Goal: Task Accomplishment & Management: Use online tool/utility

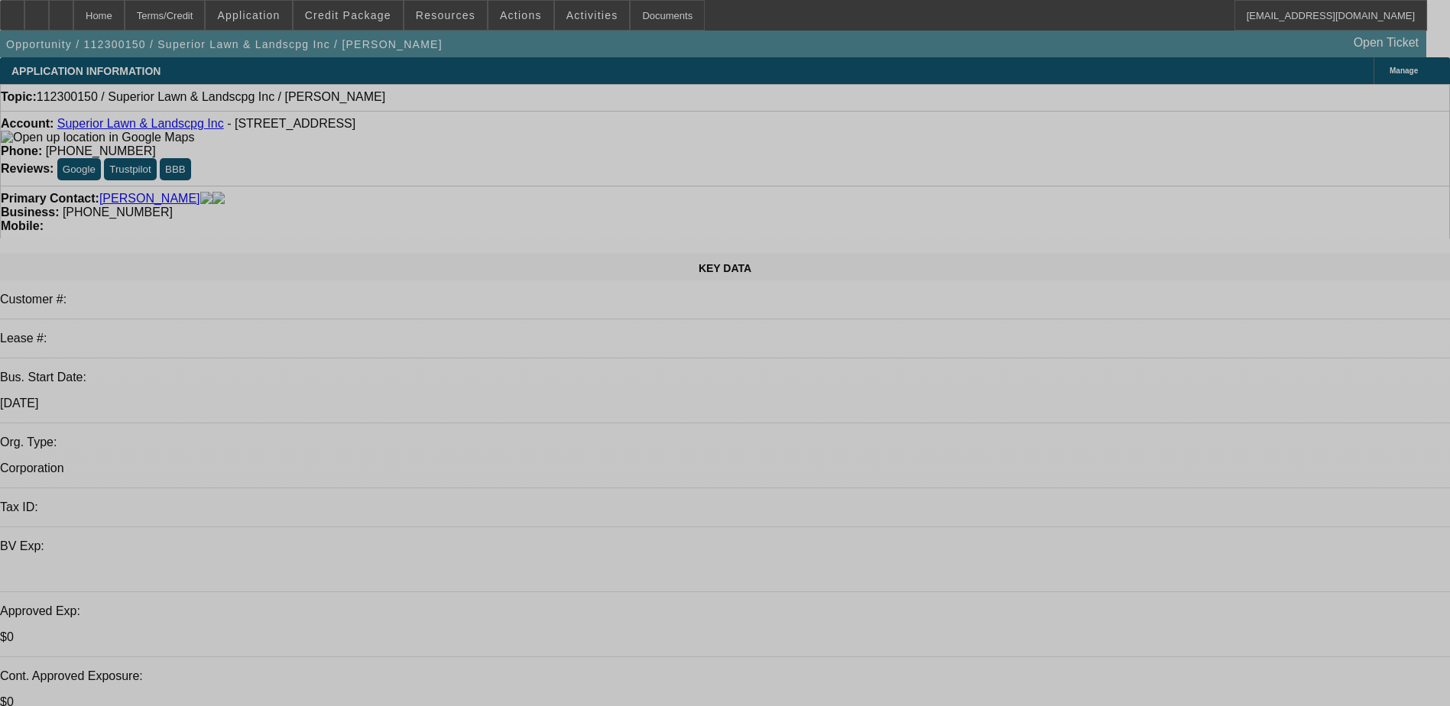
select select "0"
select select "2"
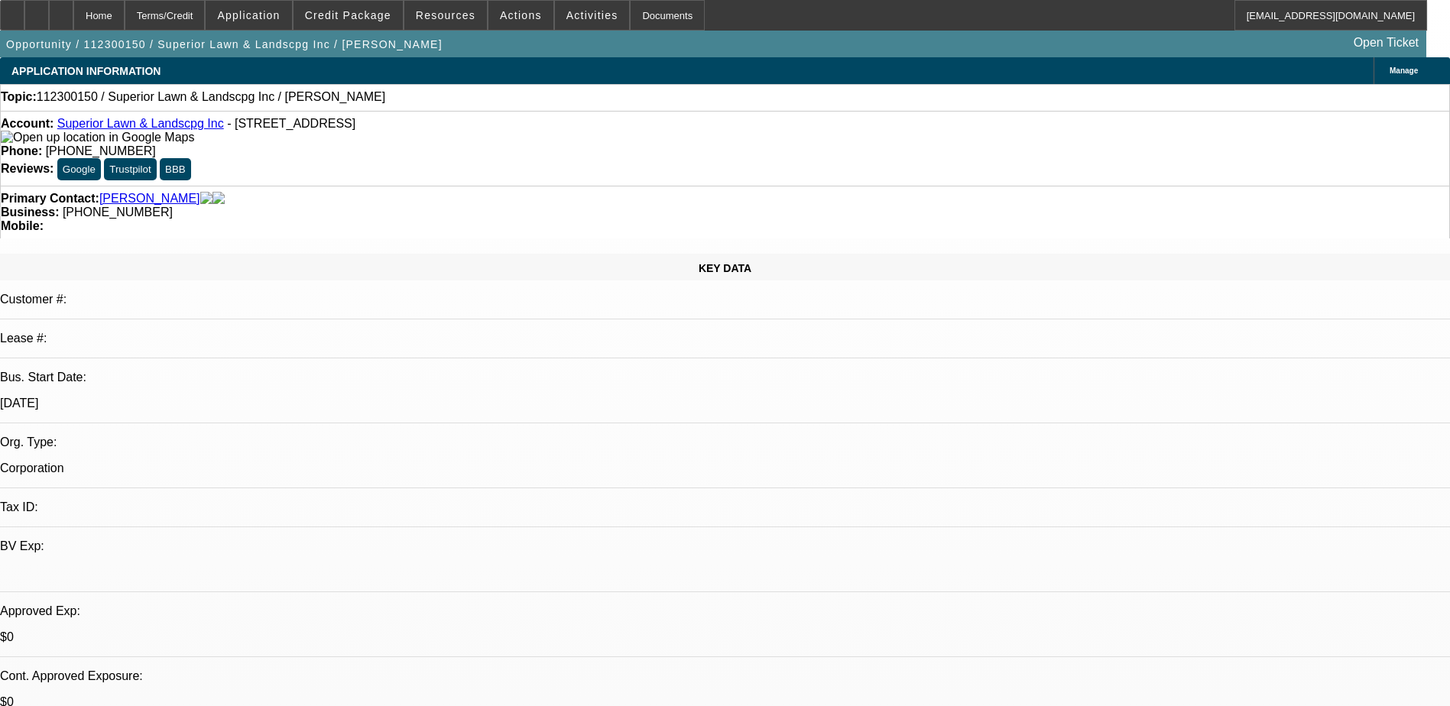
select select "2"
select select "0.1"
select select "4"
click at [353, 21] on span "Credit Package" at bounding box center [348, 15] width 86 height 12
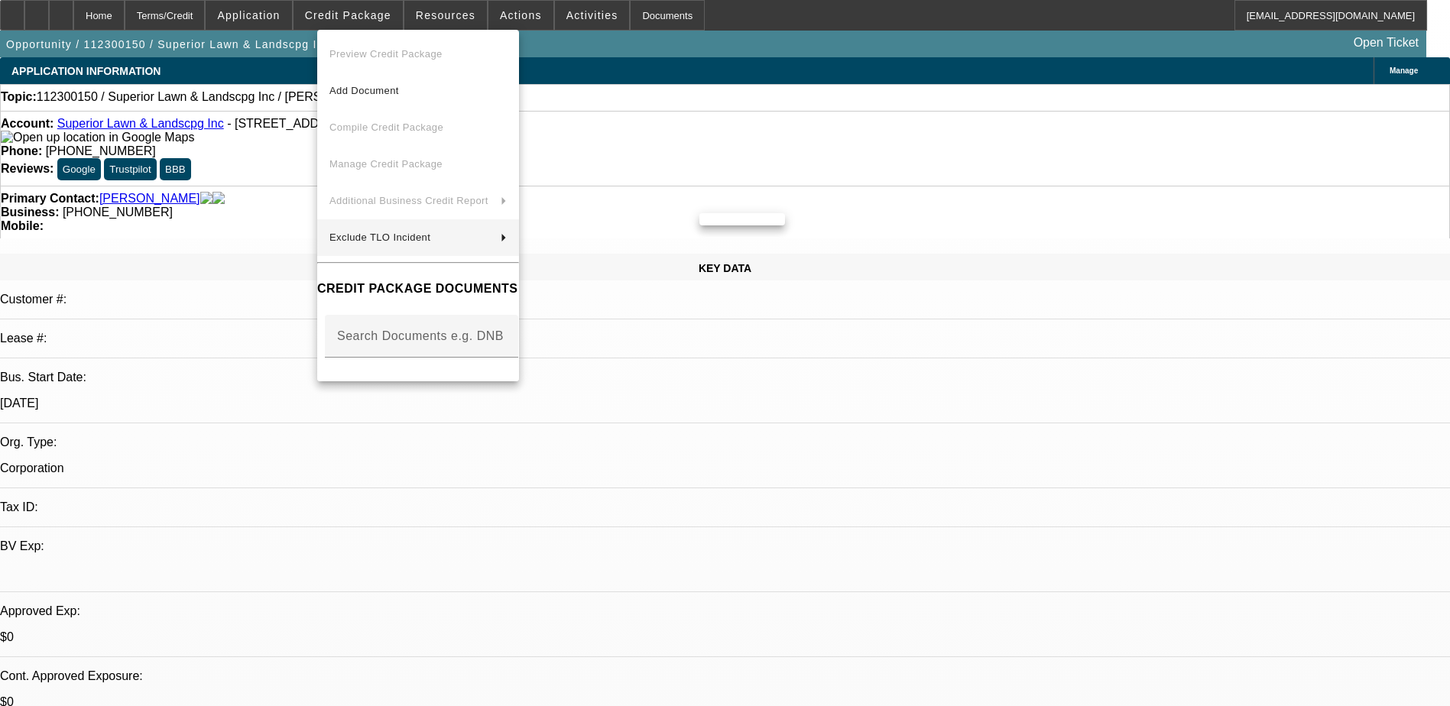
click at [677, 434] on div at bounding box center [725, 353] width 1450 height 706
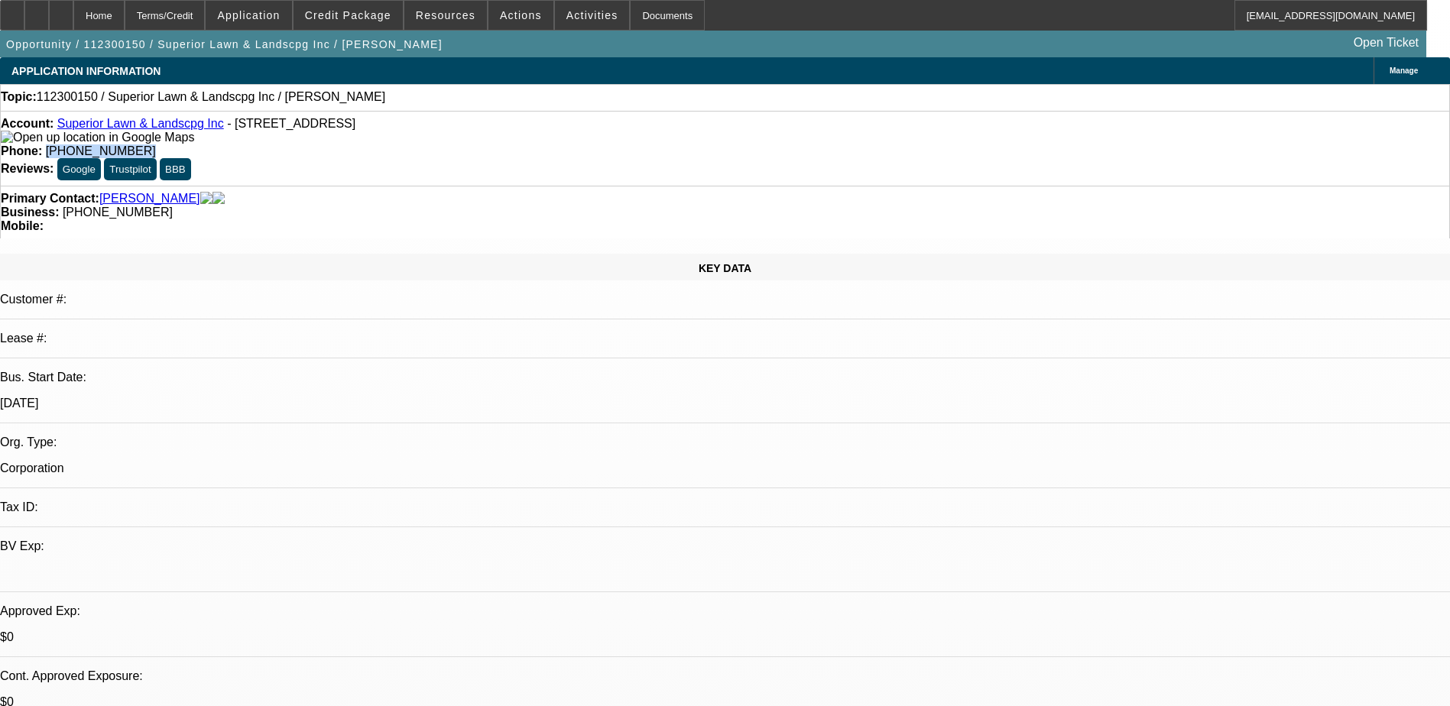
drag, startPoint x: 532, startPoint y: 127, endPoint x: 609, endPoint y: 125, distance: 77.2
click at [609, 144] on div "Phone: (336) 655-9941" at bounding box center [725, 151] width 1448 height 14
drag, startPoint x: 609, startPoint y: 125, endPoint x: 580, endPoint y: 122, distance: 29.3
copy span "(336) 655-9941"
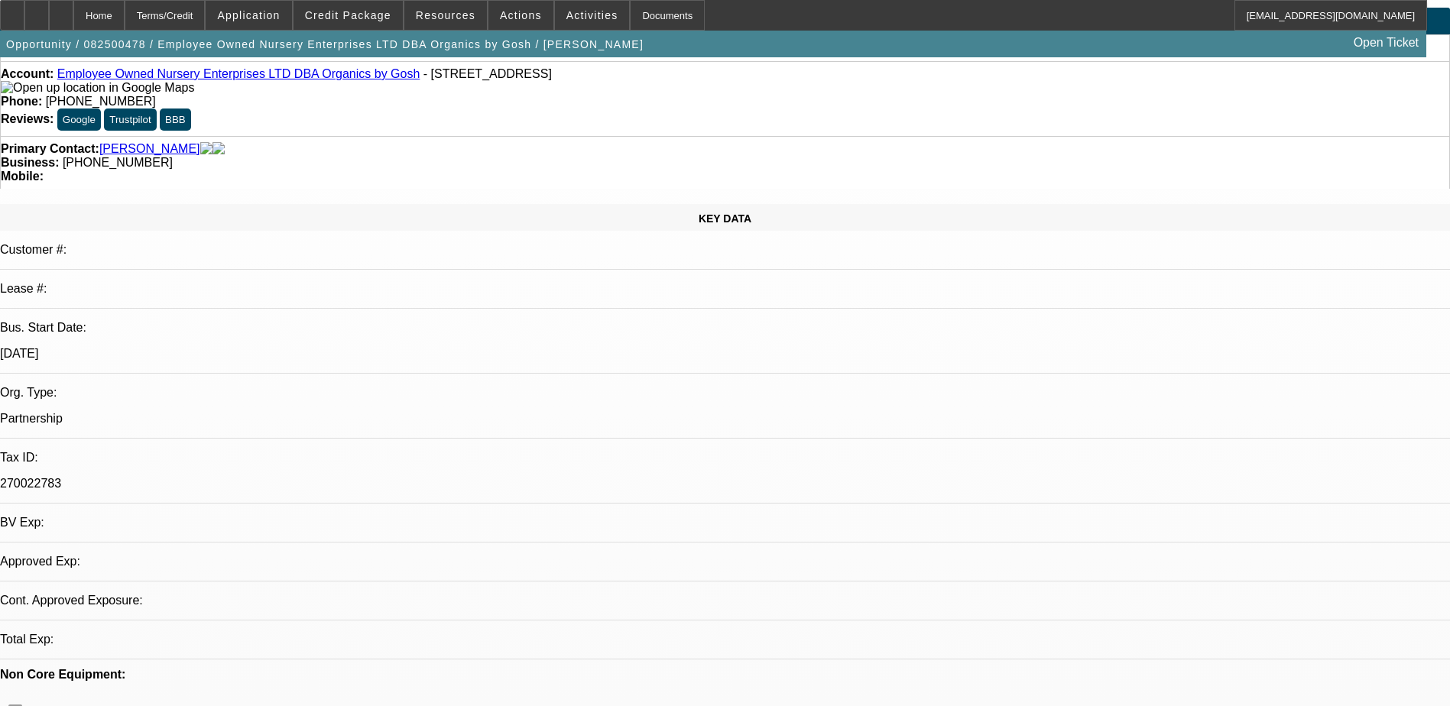
select select "0.1"
select select "2"
select select "0.1"
select select "4"
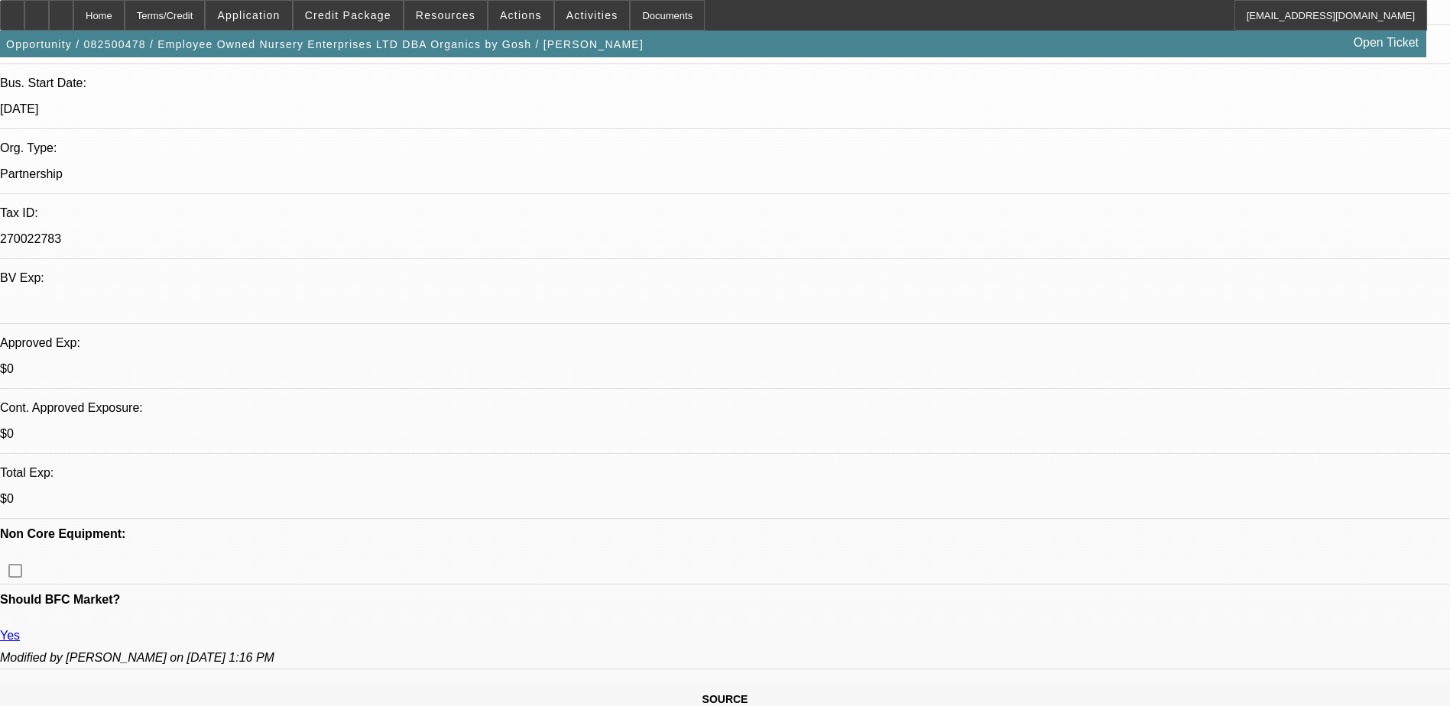
scroll to position [306, 0]
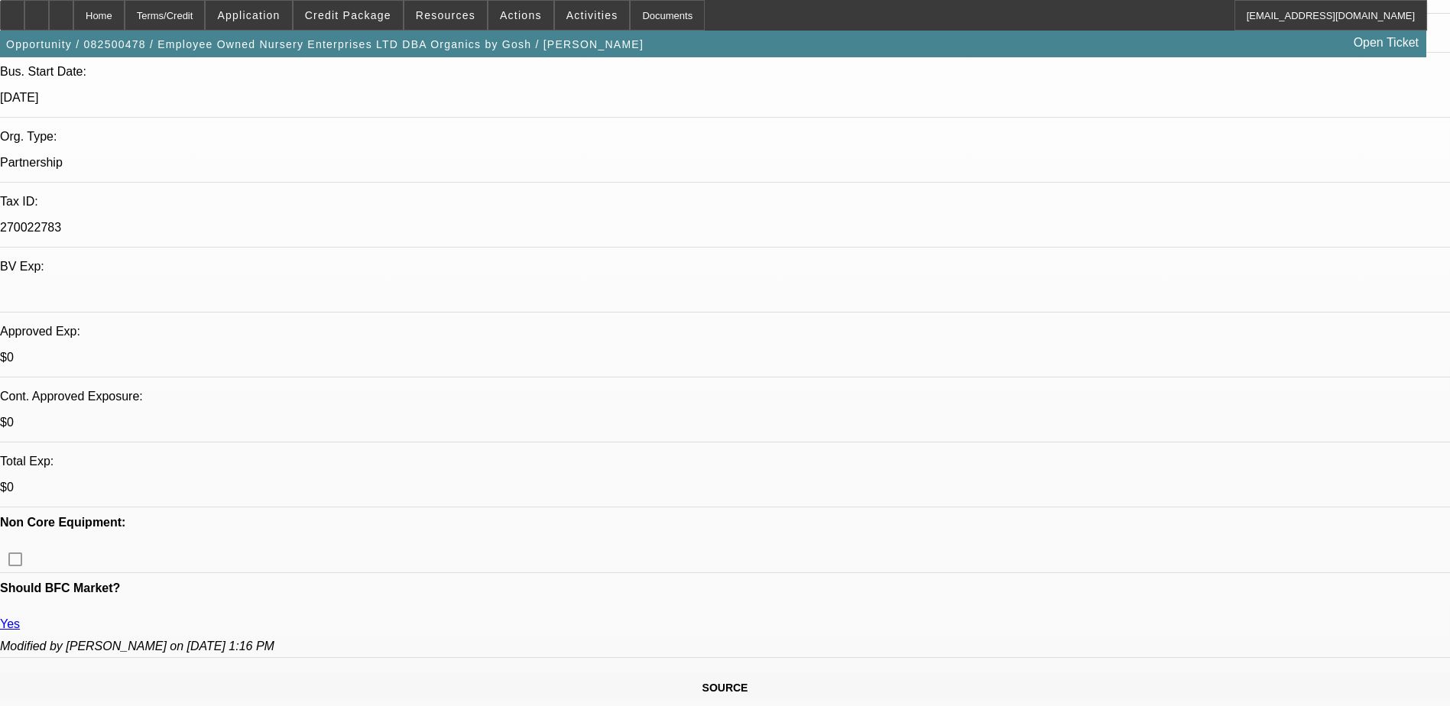
drag, startPoint x: 1125, startPoint y: 329, endPoint x: 1341, endPoint y: 359, distance: 218.4
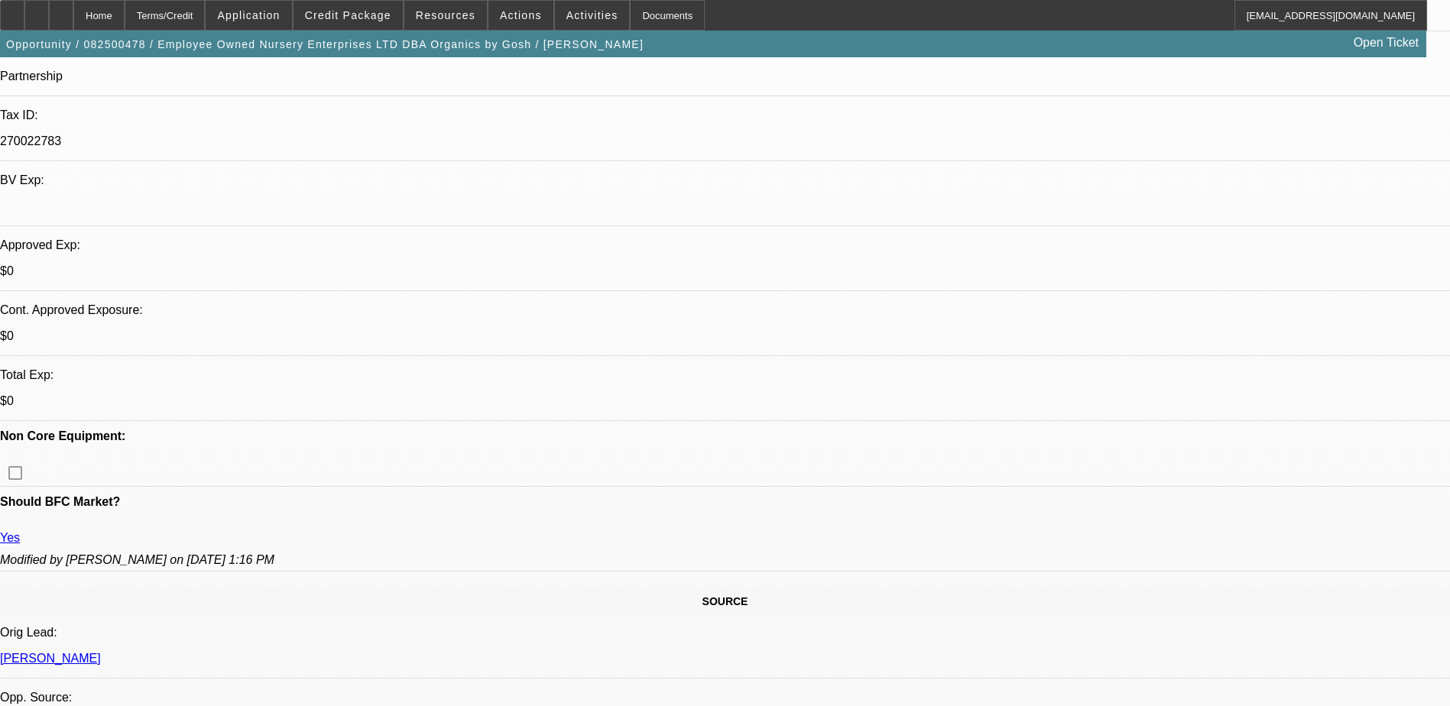
scroll to position [382, 0]
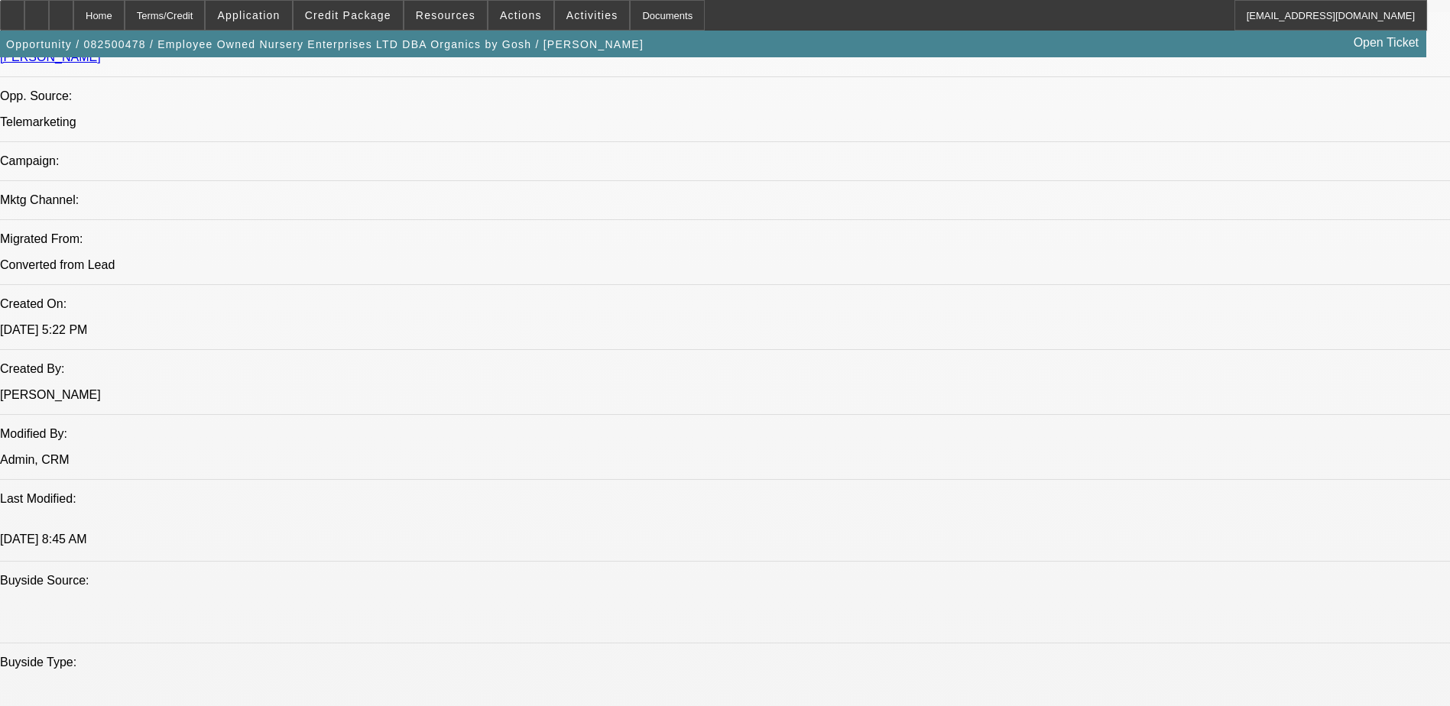
scroll to position [688, 0]
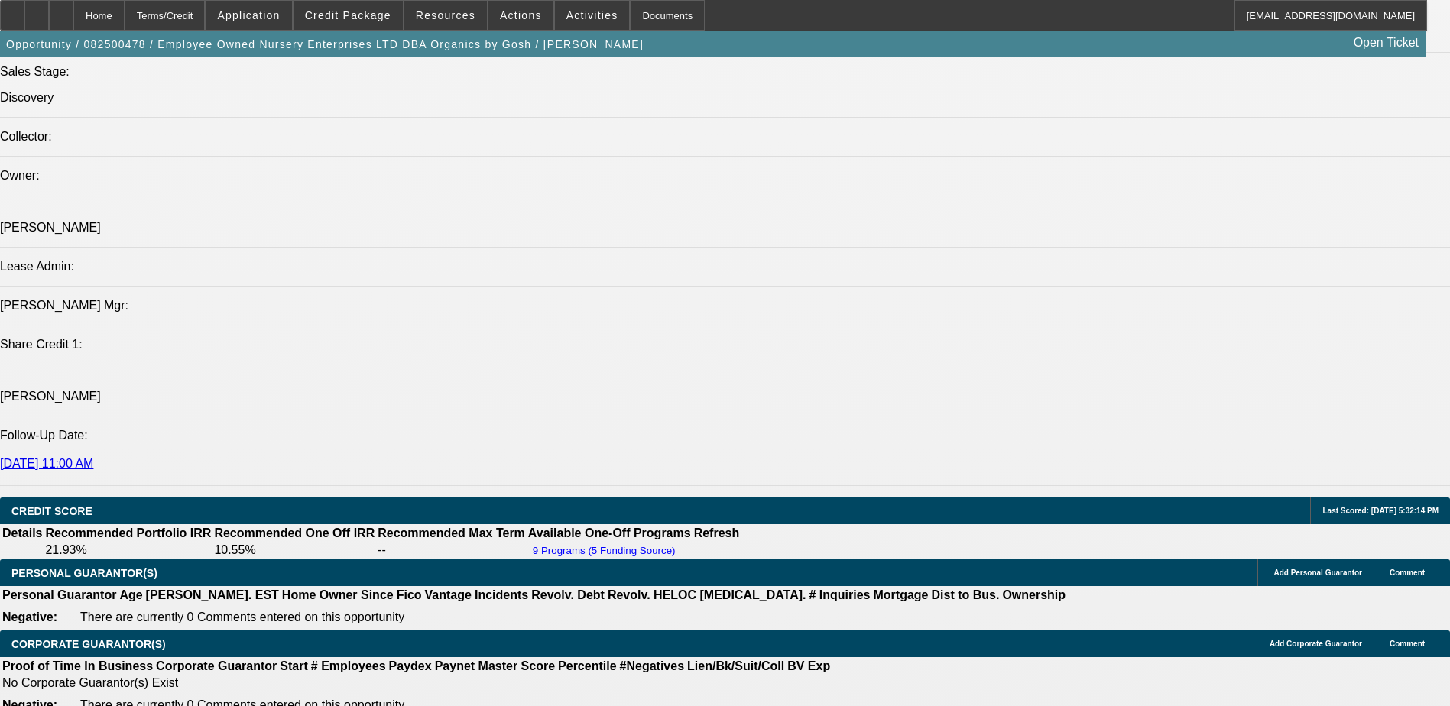
scroll to position [1911, 0]
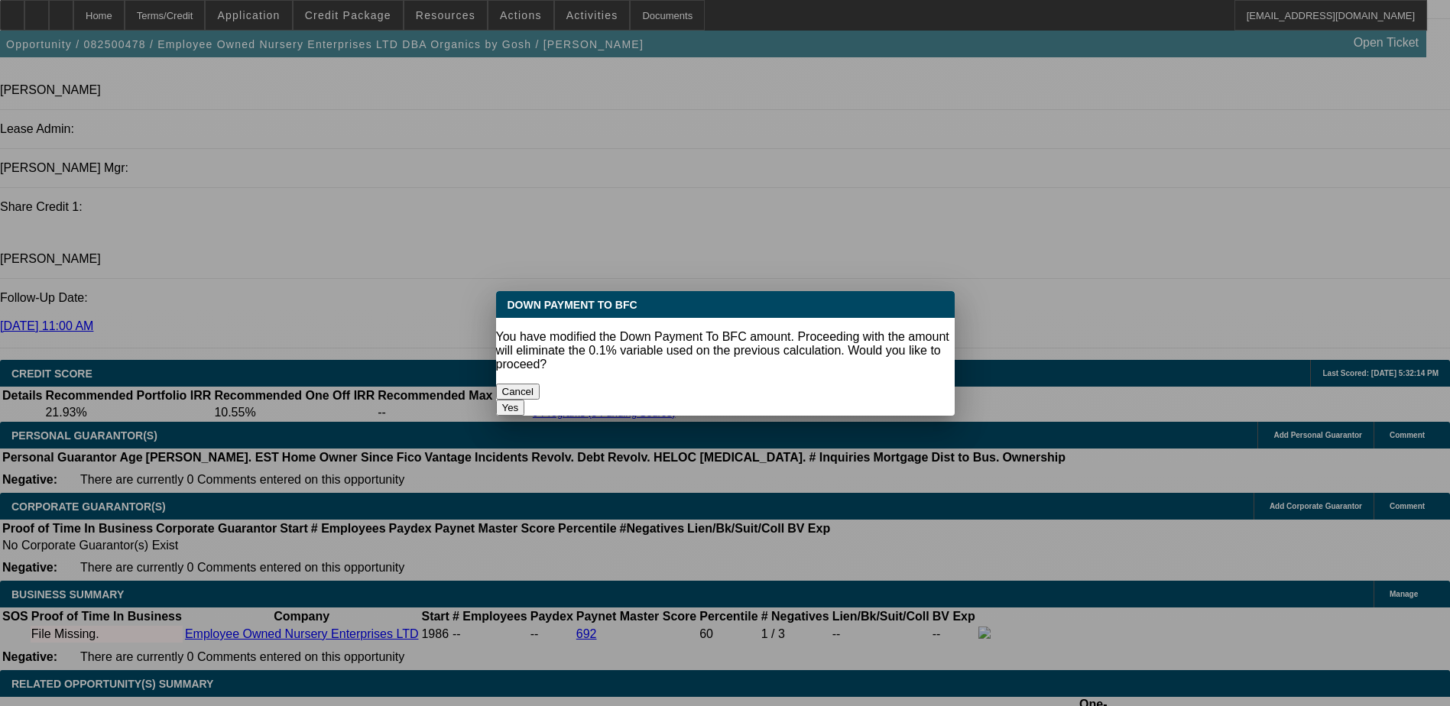
scroll to position [0, 0]
click at [540, 384] on button "Cancel" at bounding box center [518, 392] width 44 height 16
select select "0.1"
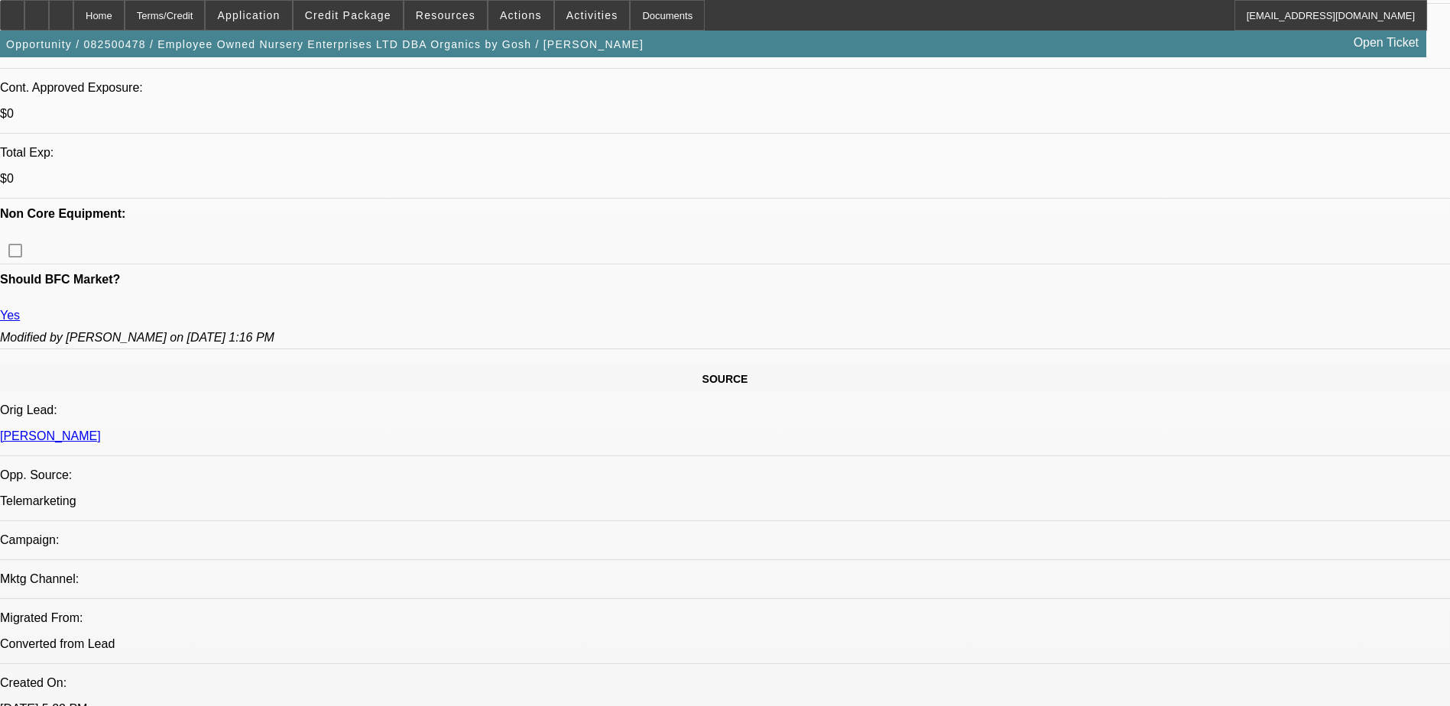
scroll to position [611, 0]
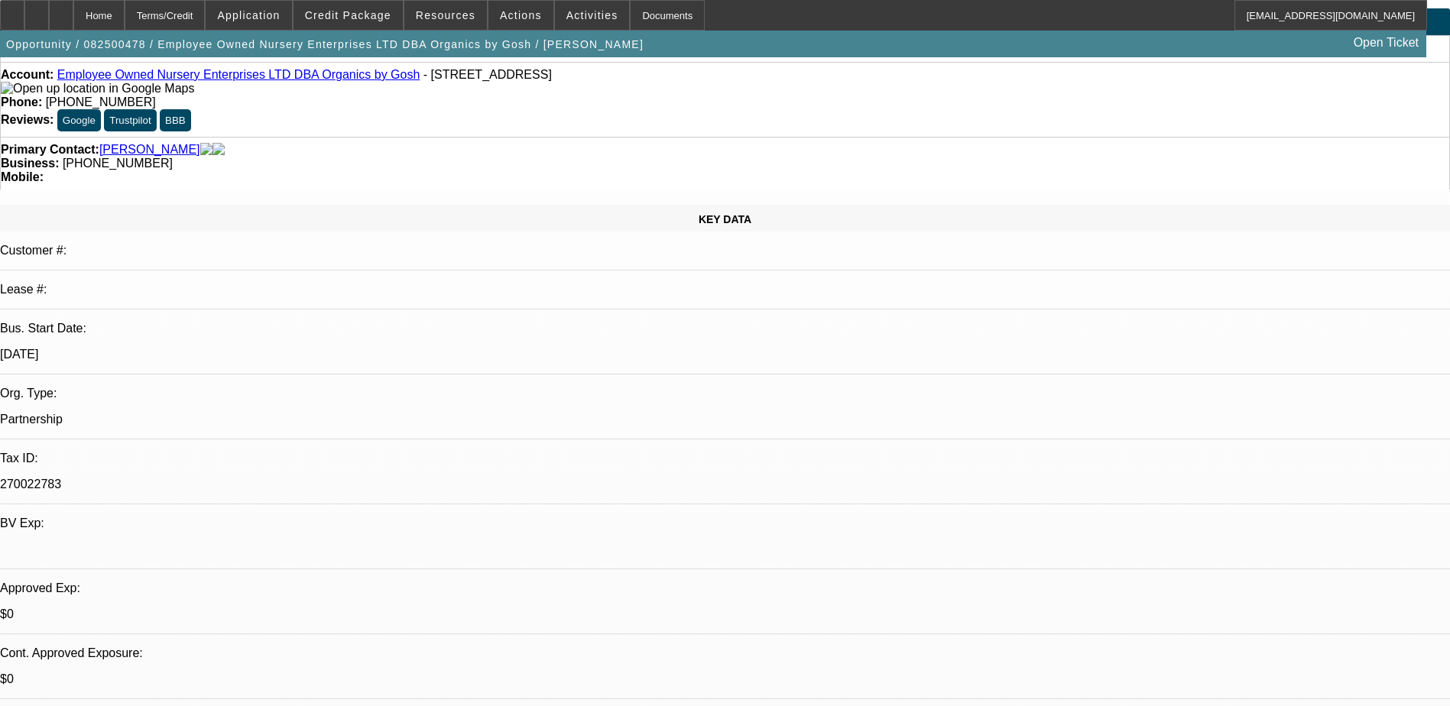
scroll to position [0, 0]
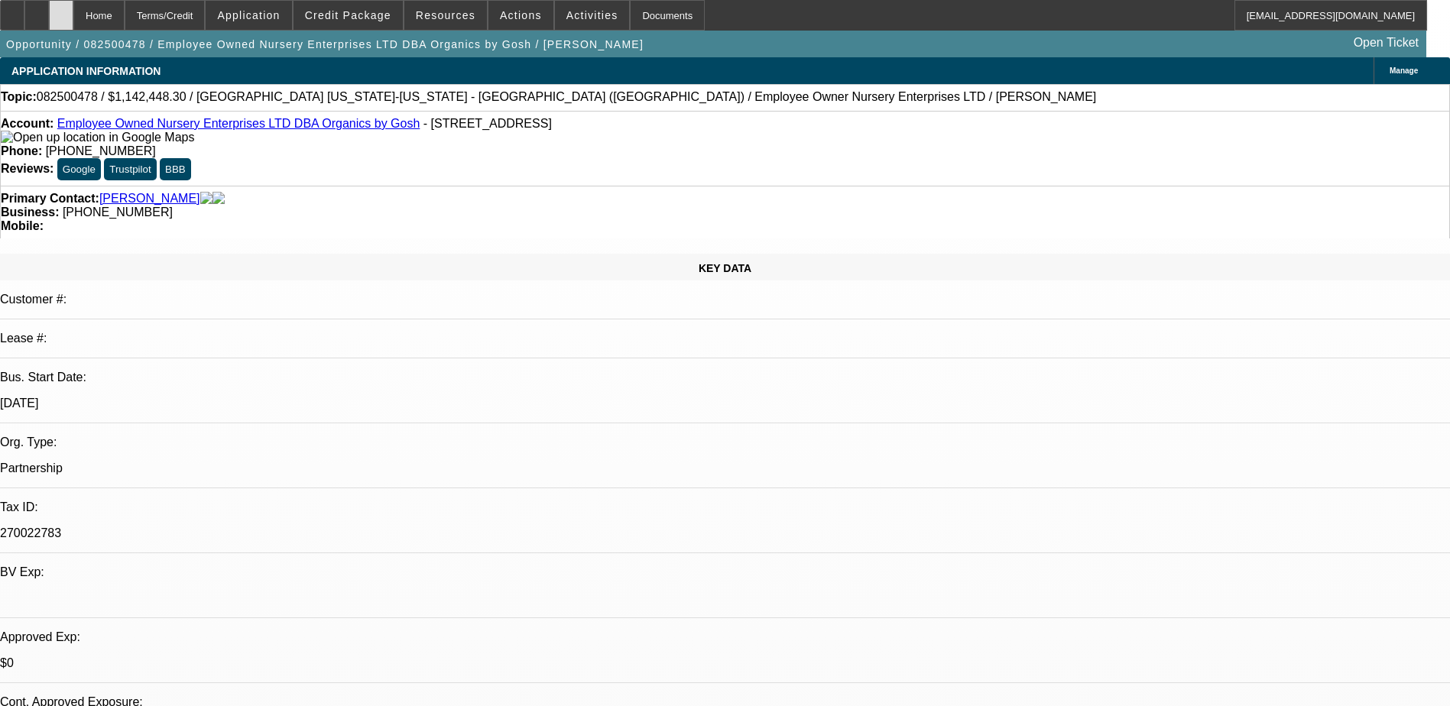
click at [73, 18] on div at bounding box center [61, 15] width 24 height 31
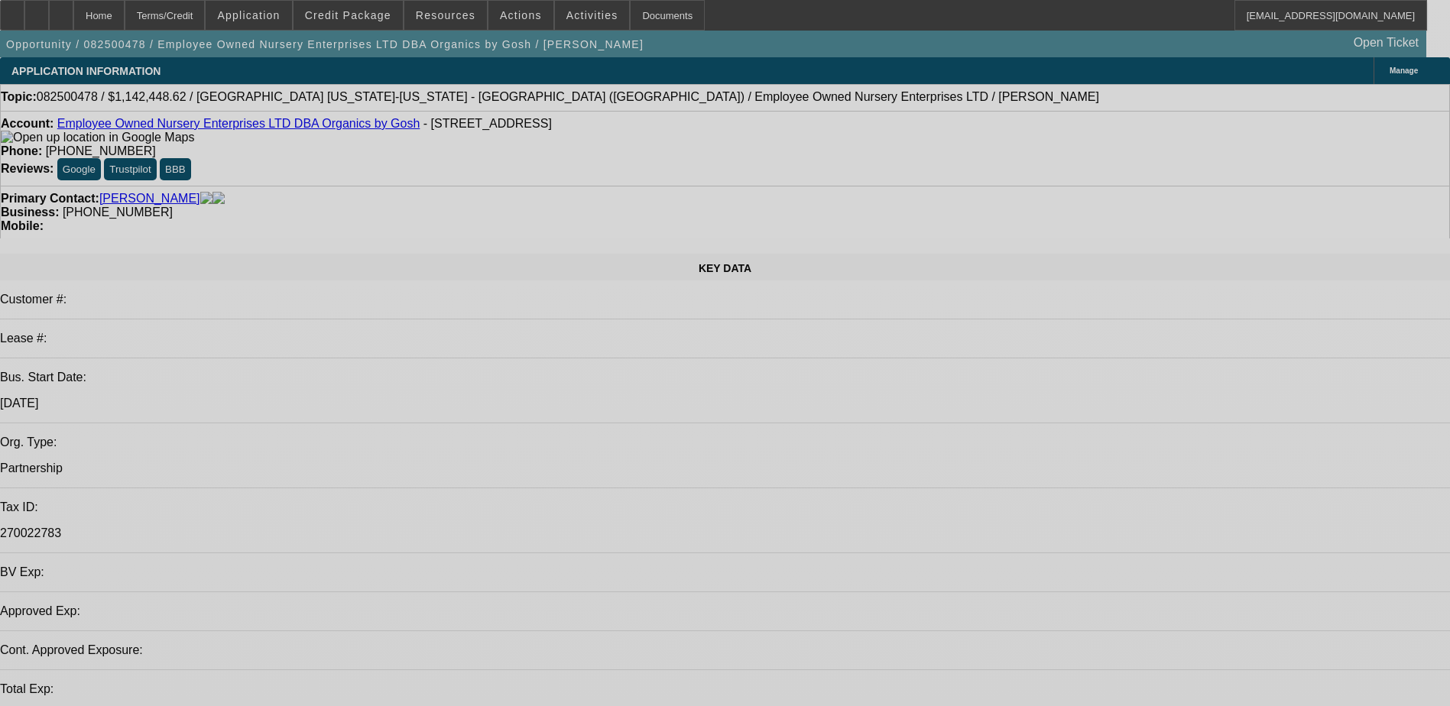
select select "0.1"
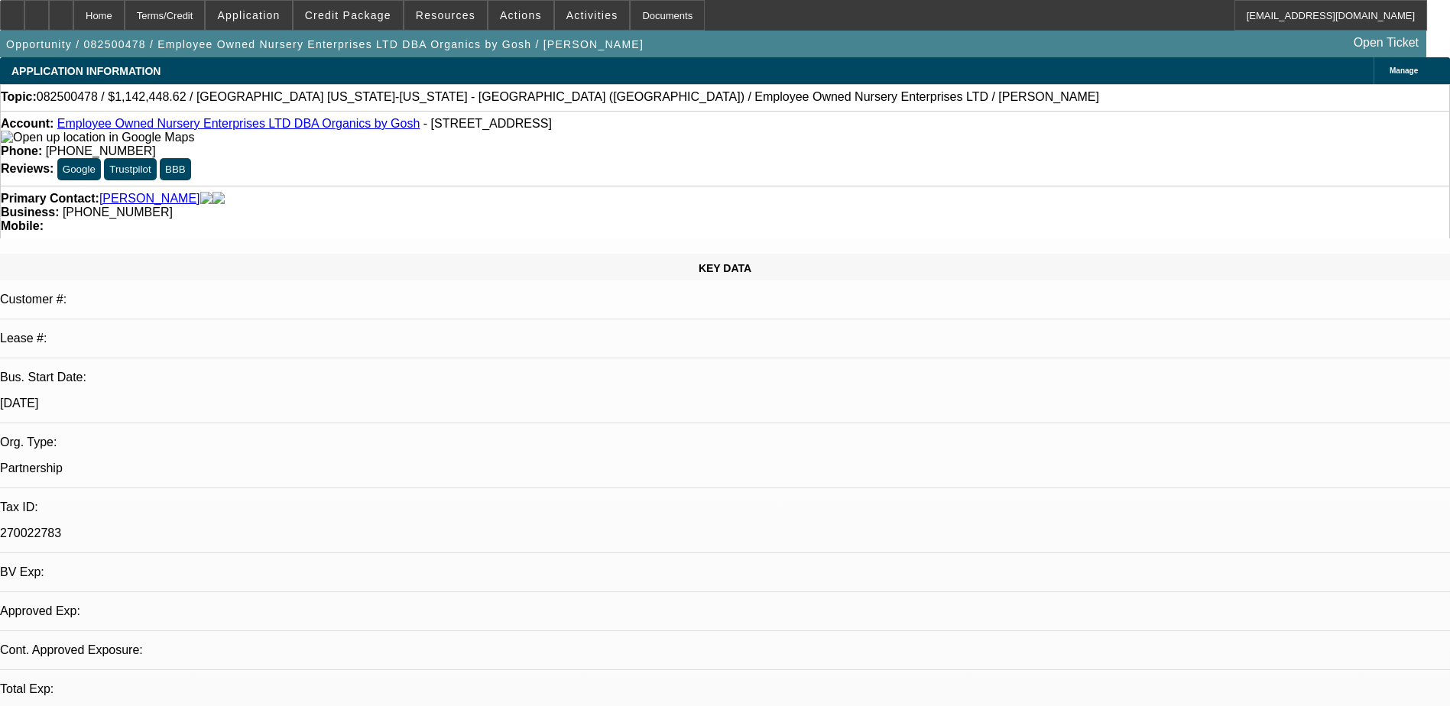
select select "2"
select select "0.1"
select select "4"
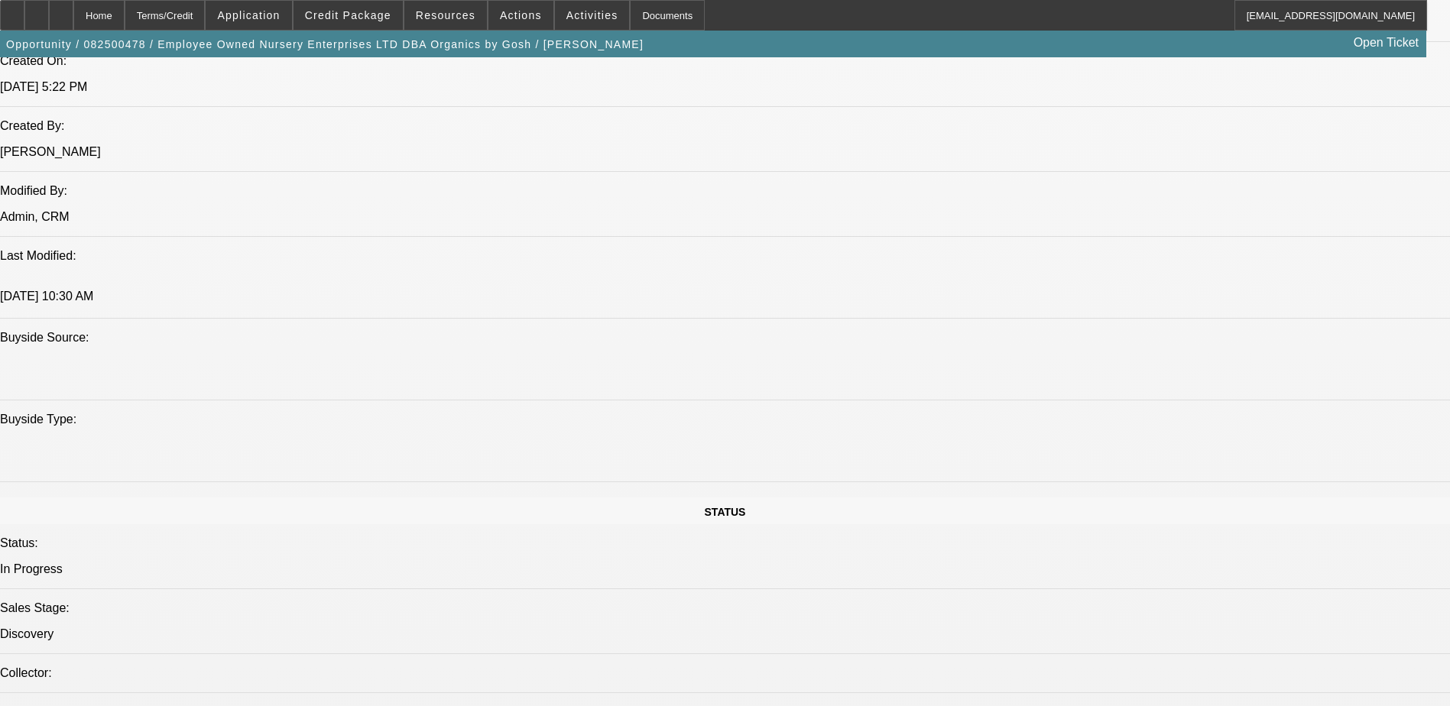
scroll to position [994, 0]
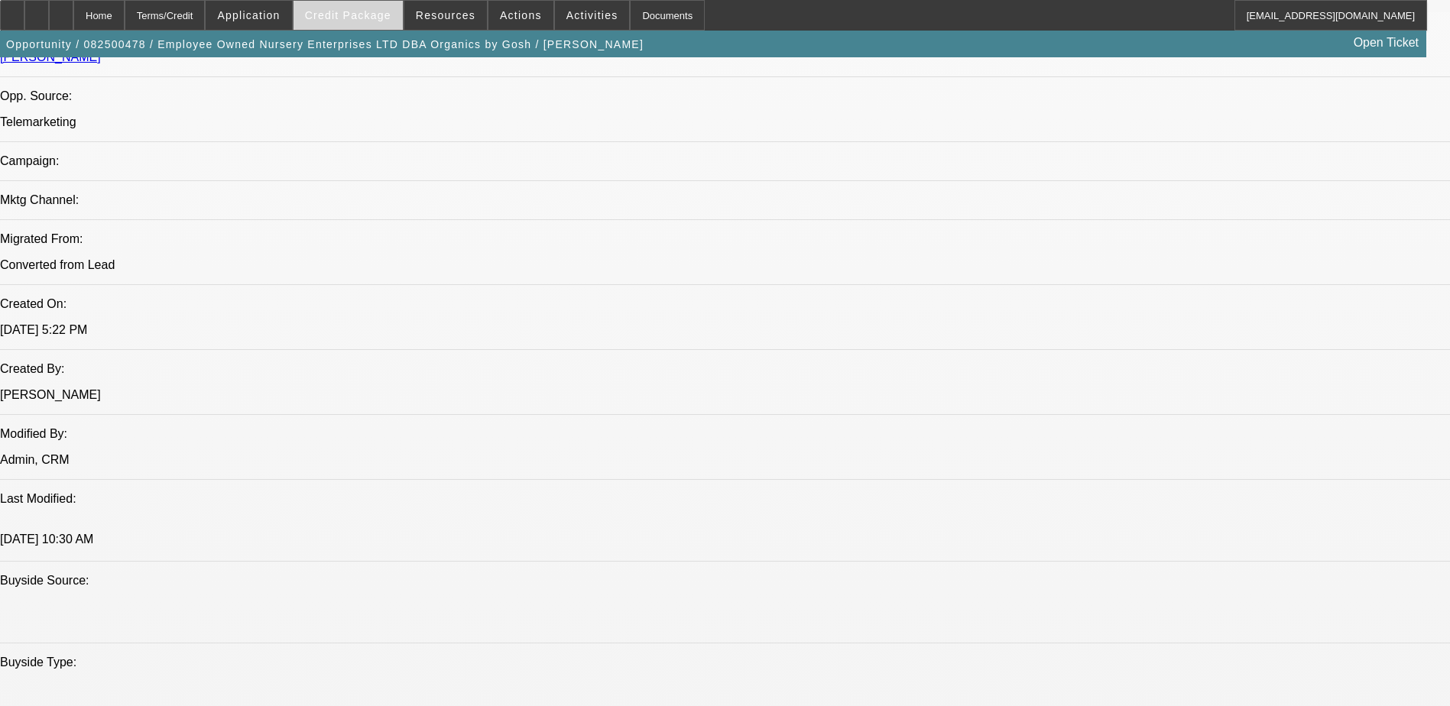
click at [377, 22] on span at bounding box center [347, 15] width 109 height 37
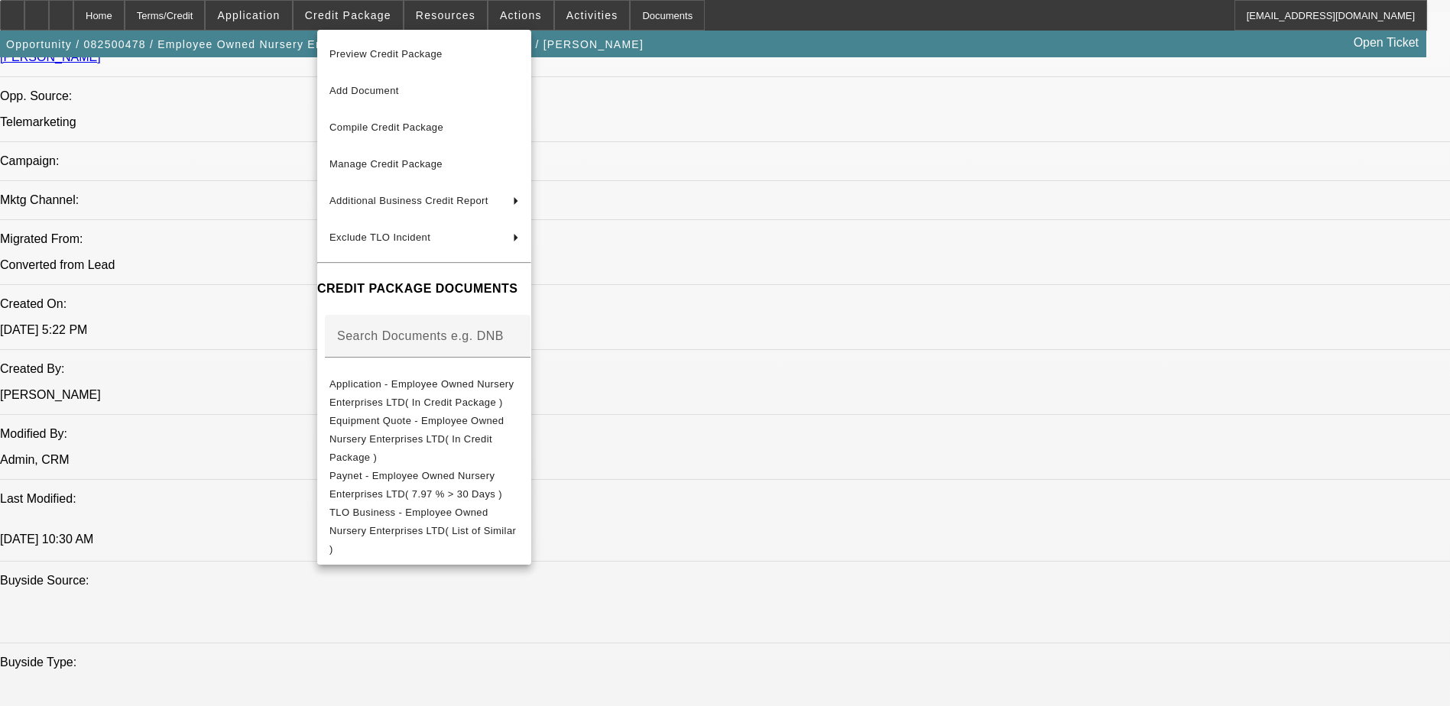
click at [1110, 559] on div at bounding box center [725, 353] width 1450 height 706
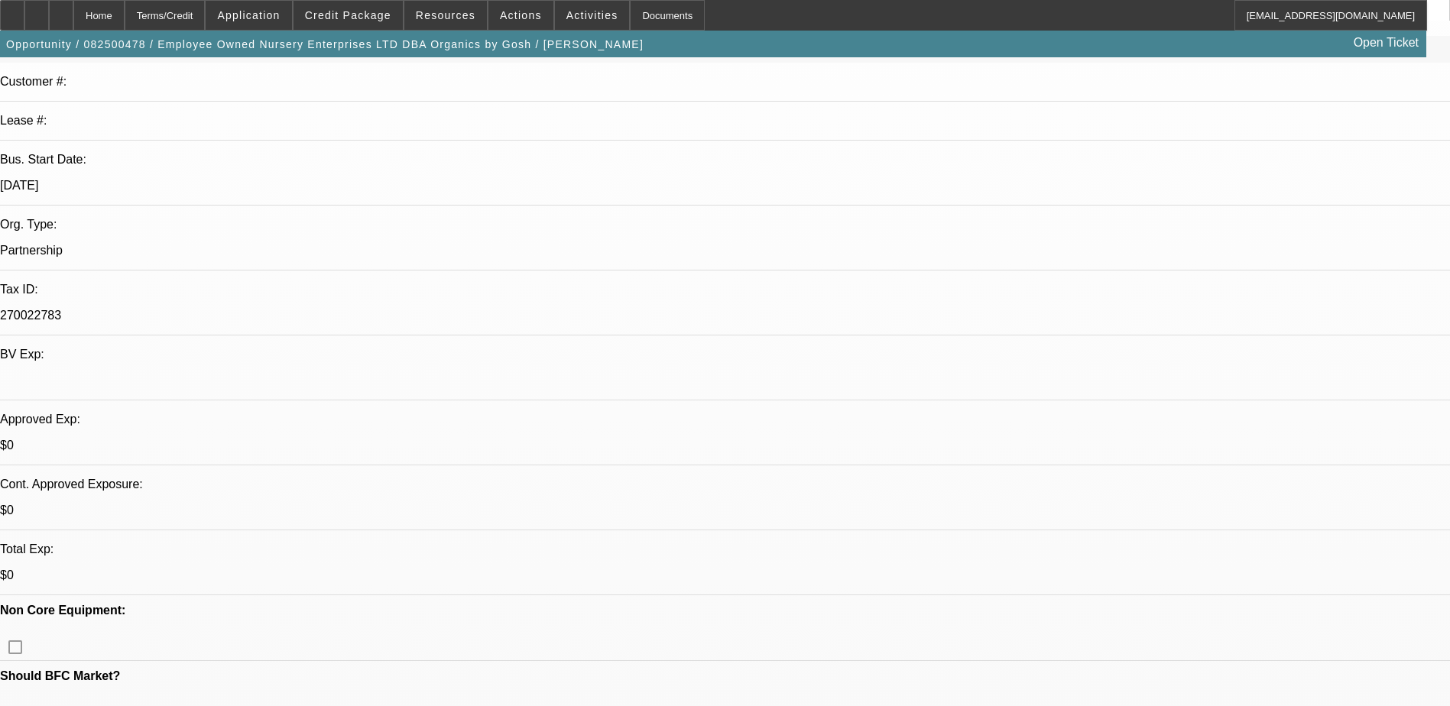
scroll to position [0, 0]
